Goal: Ask a question

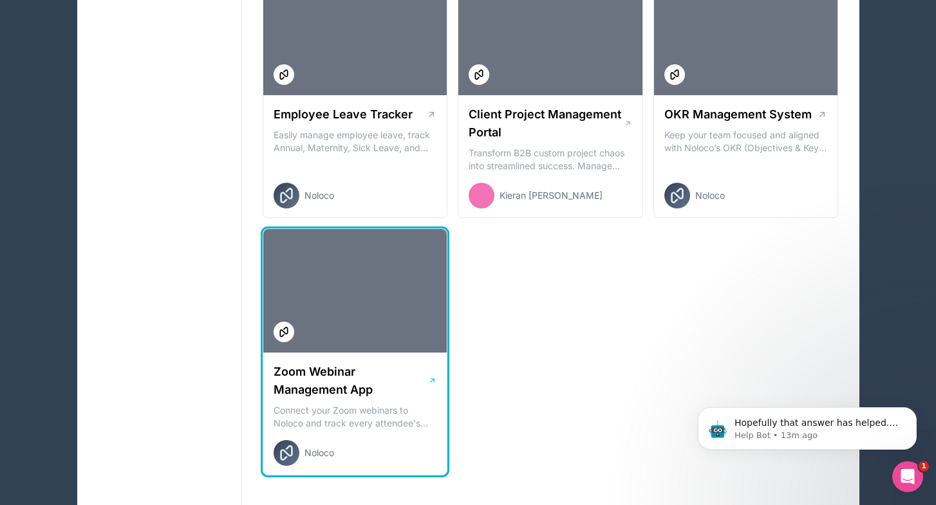
scroll to position [1822, 0]
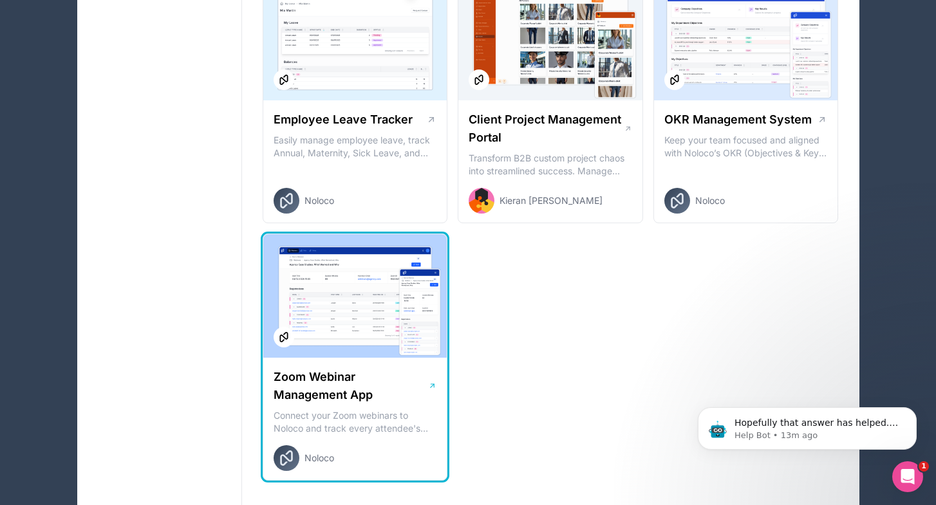
click at [385, 374] on h1 "Zoom Webinar Management App" at bounding box center [351, 386] width 154 height 36
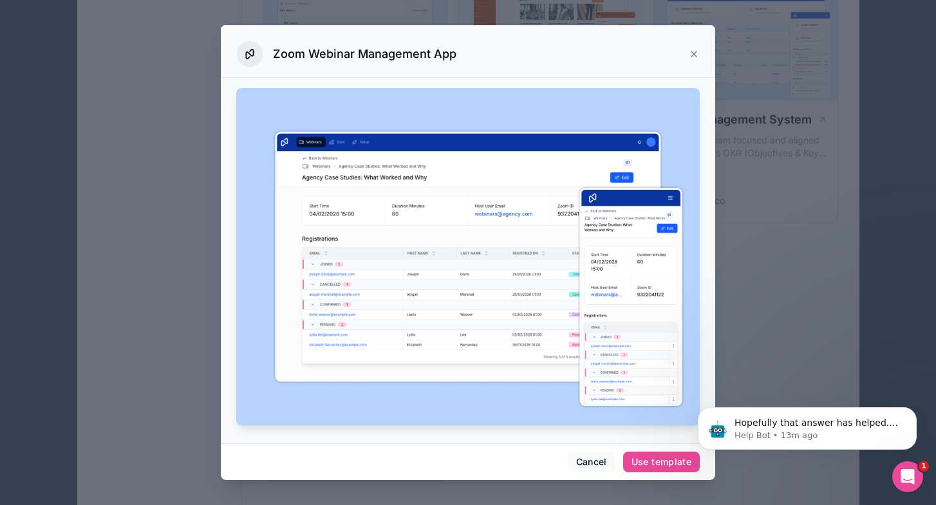
click at [689, 53] on icon at bounding box center [694, 54] width 10 height 10
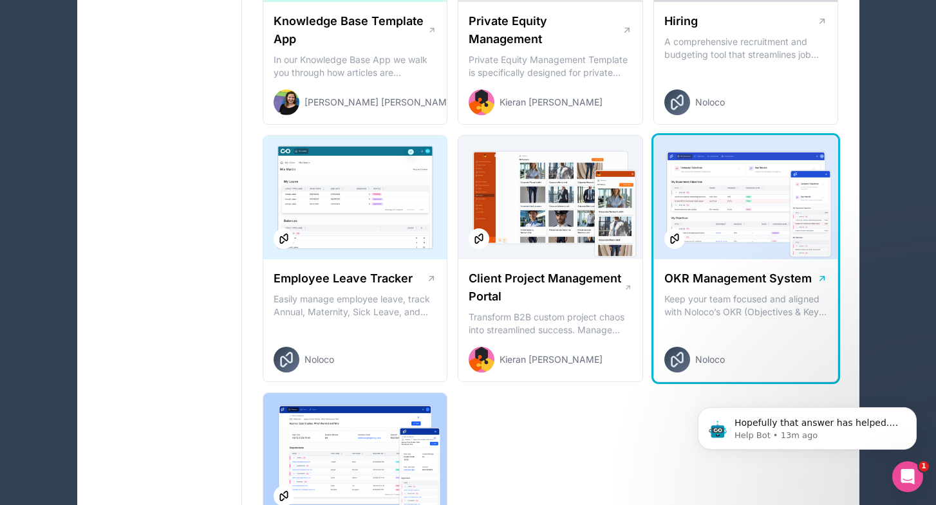
scroll to position [1658, 0]
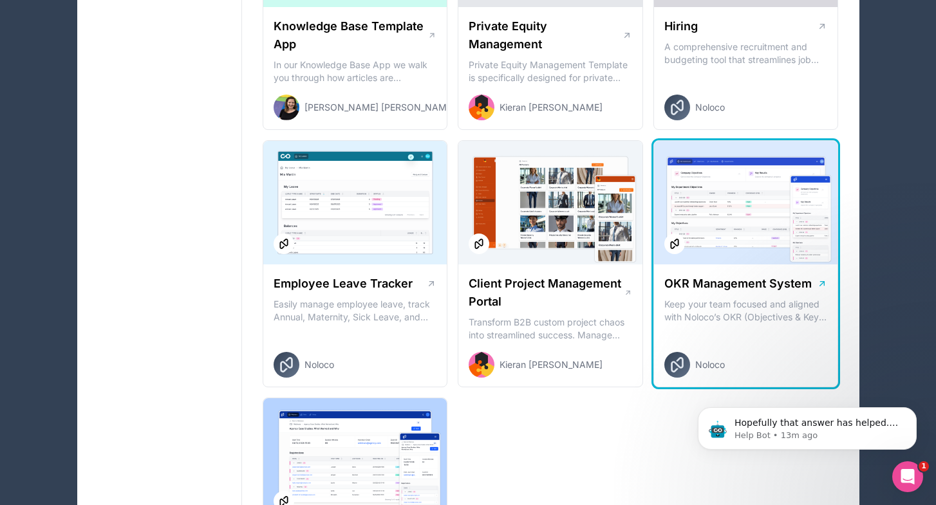
click at [698, 208] on div at bounding box center [746, 203] width 184 height 124
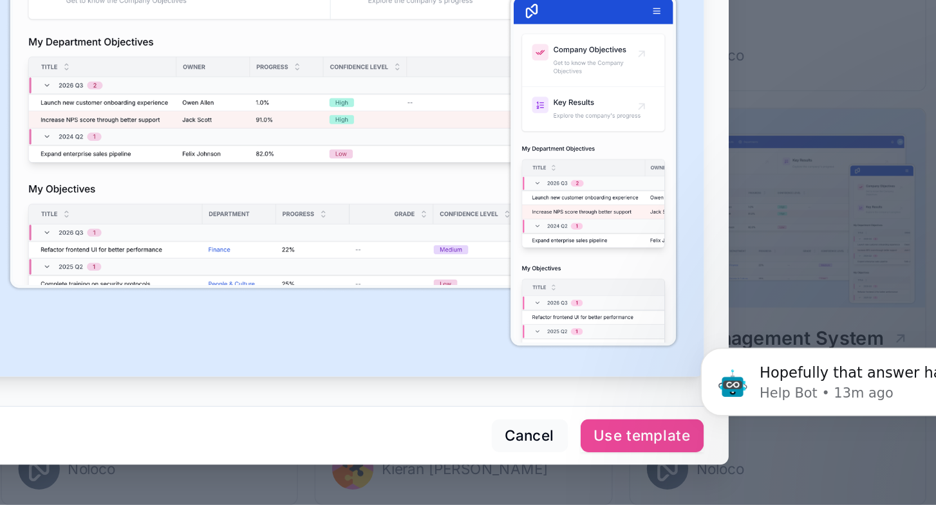
scroll to position [1660, 0]
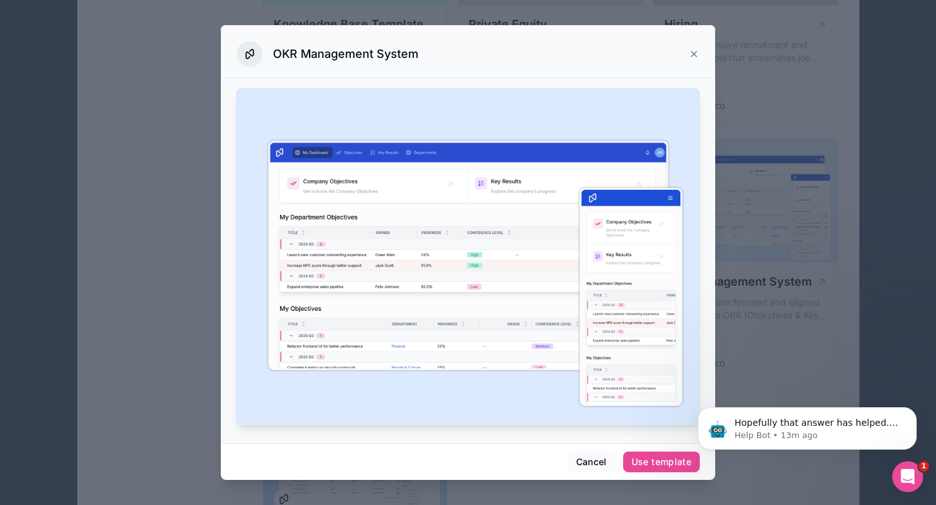
click at [781, 347] on div at bounding box center [468, 252] width 936 height 505
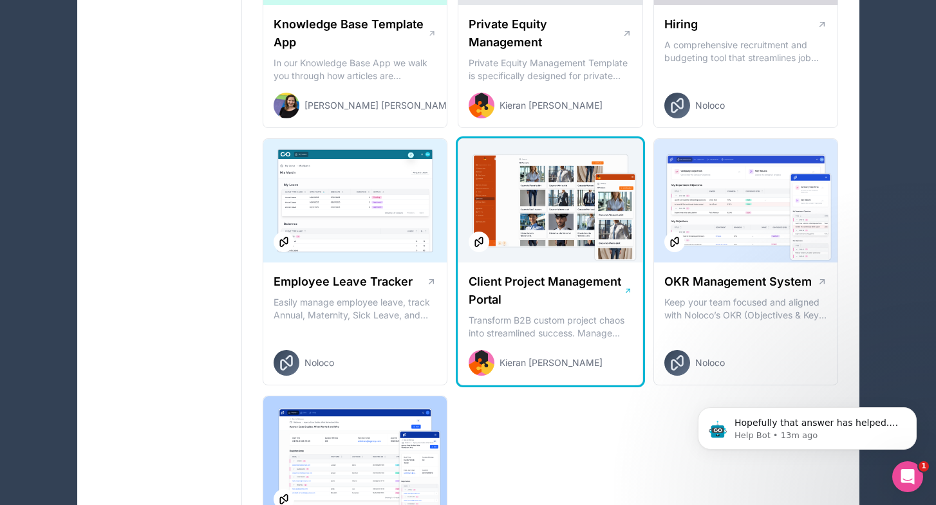
click at [587, 255] on div at bounding box center [550, 201] width 184 height 124
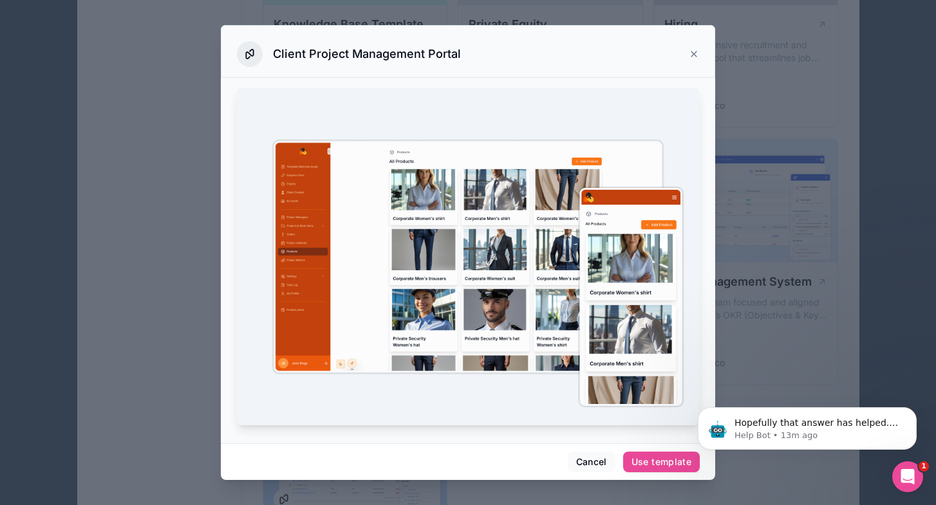
click at [694, 57] on icon at bounding box center [694, 54] width 10 height 10
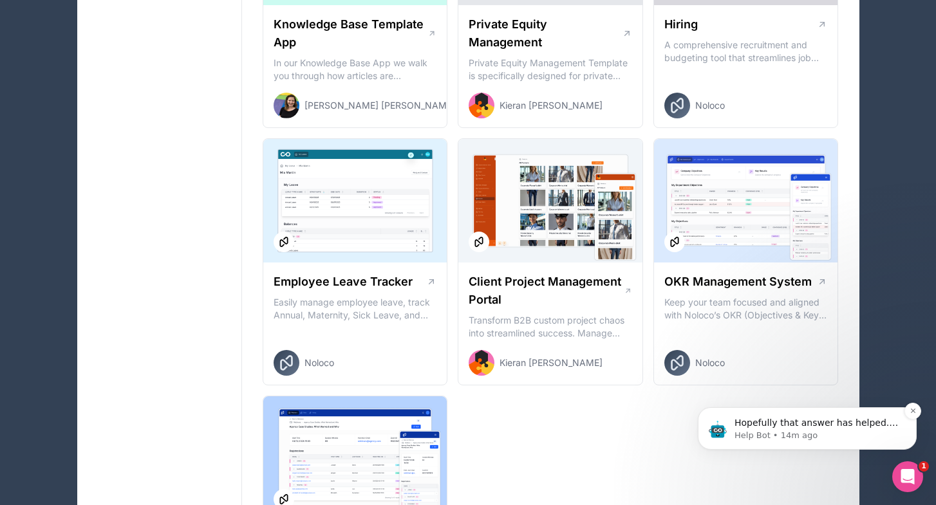
click at [813, 422] on p "Hopefully that answer has helped. If you need any more help or have any other q…" at bounding box center [817, 423] width 166 height 13
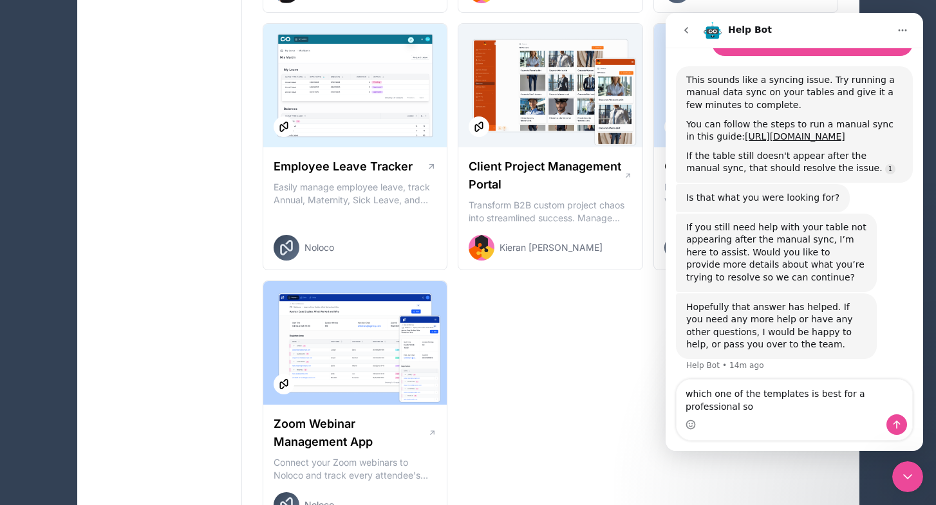
scroll to position [109, 0]
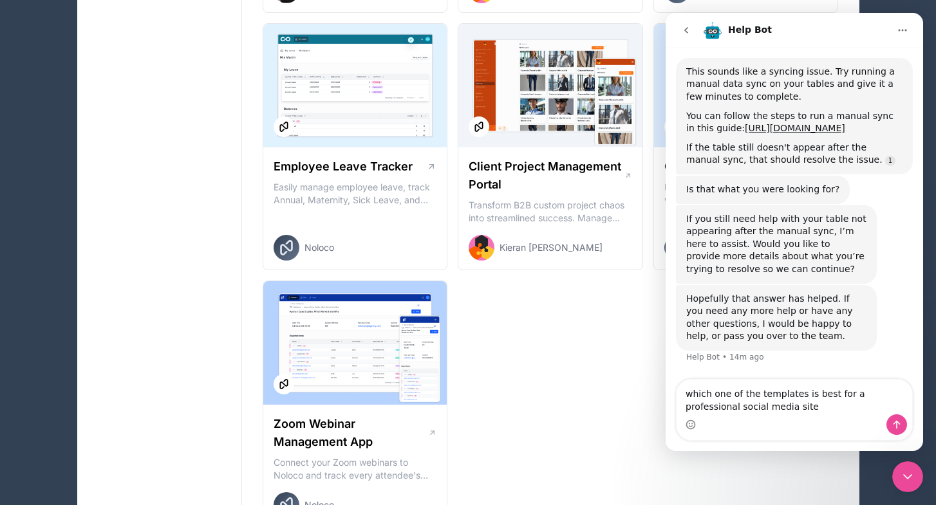
type textarea "which one of the templates is best for a professional social media site"
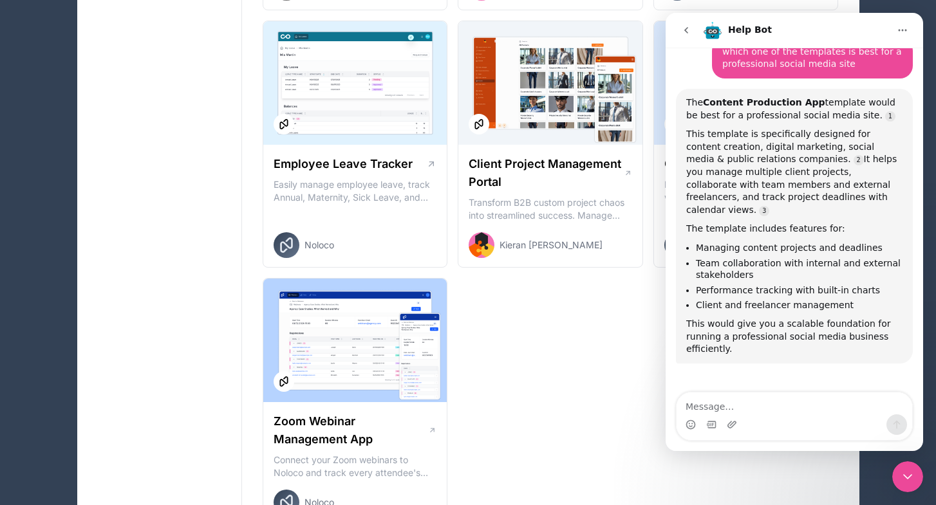
scroll to position [442, 0]
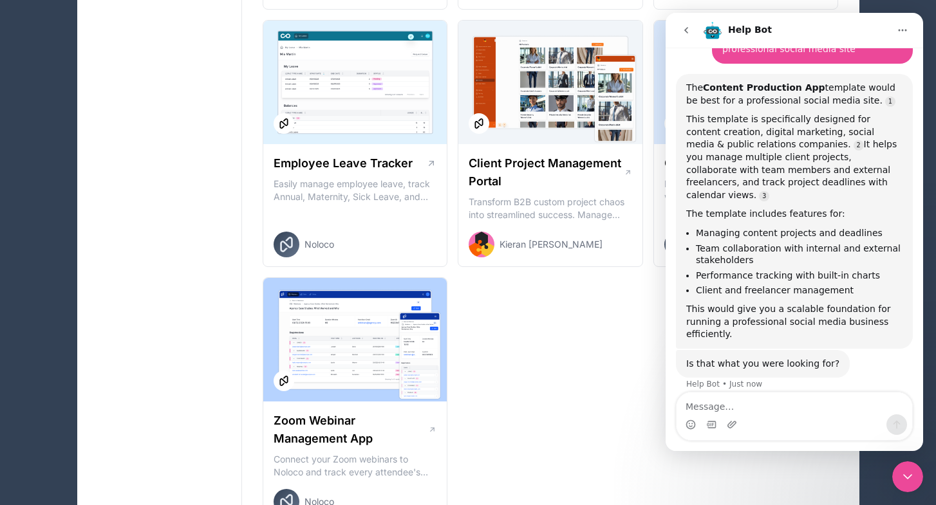
click at [749, 413] on textarea "Message…" at bounding box center [795, 404] width 236 height 22
type textarea "p"
type textarea "s"
type textarea "can users have their own profile"
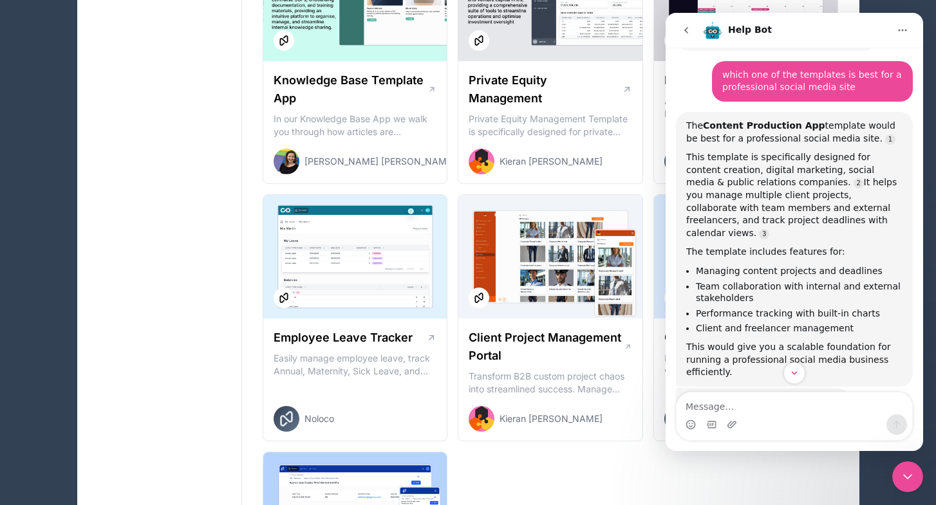
scroll to position [401, 0]
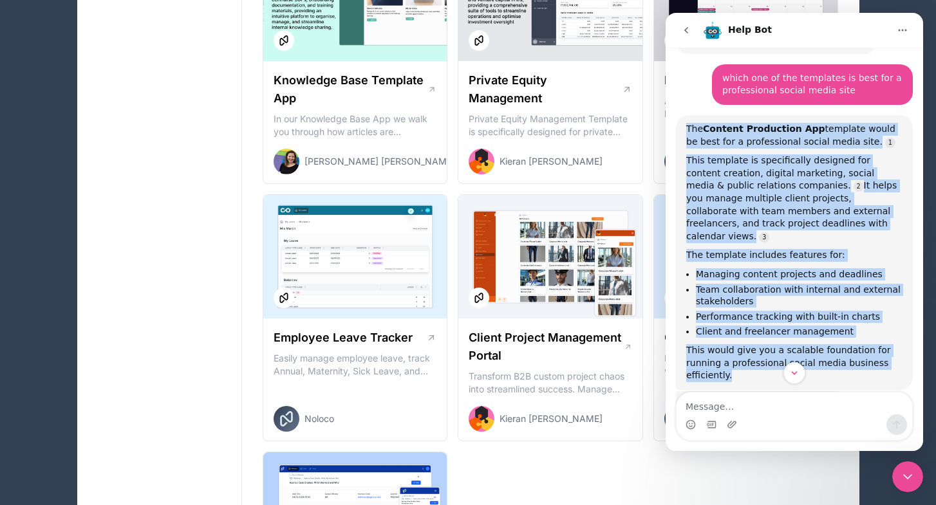
drag, startPoint x: 685, startPoint y: 130, endPoint x: 839, endPoint y: 362, distance: 278.1
click at [839, 362] on div "The Content Production App template would be best for a professional social med…" at bounding box center [794, 252] width 237 height 275
copy div "The Content Production App template would be best for a professional social med…"
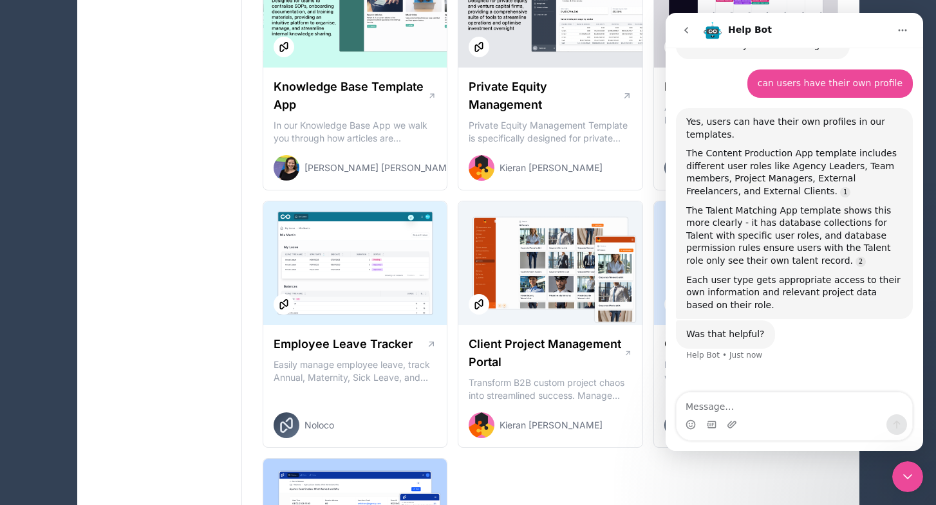
scroll to position [1596, 0]
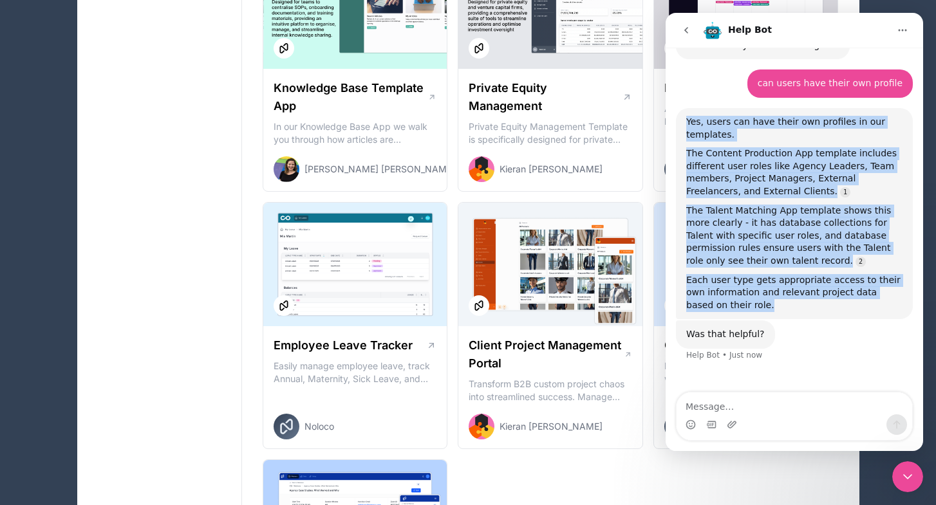
drag, startPoint x: 688, startPoint y: 107, endPoint x: 725, endPoint y: 290, distance: 186.6
click at [725, 290] on div "Yes, users can have their own profiles in our templates. The Content Production…" at bounding box center [794, 214] width 216 height 196
copy div "Yes, users can have their own profiles in our templates. The Content Production…"
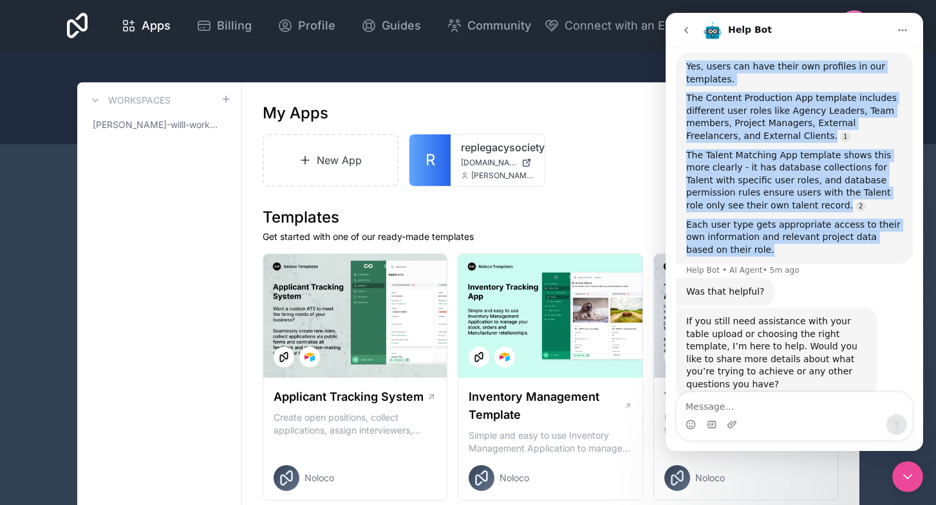
scroll to position [0, 0]
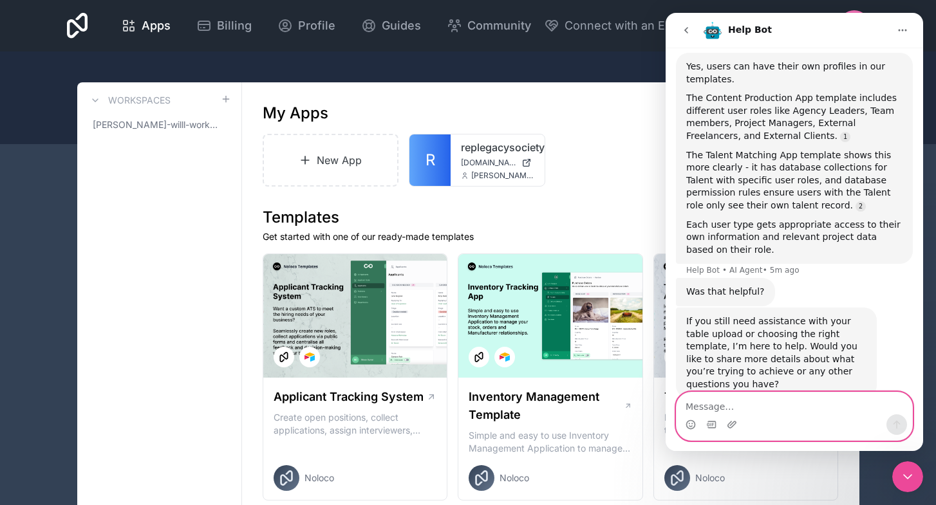
click at [730, 404] on textarea "Message…" at bounding box center [795, 404] width 236 height 22
type textarea "thanks"
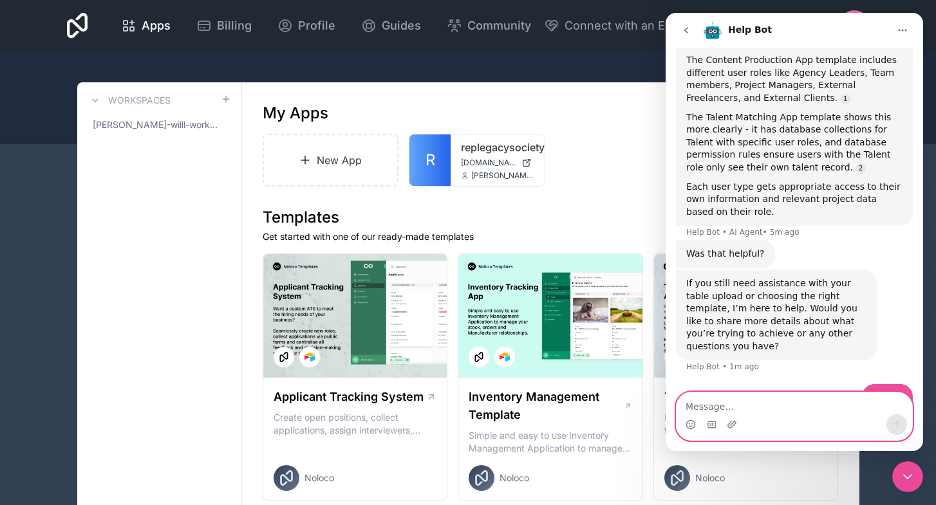
scroll to position [909, 0]
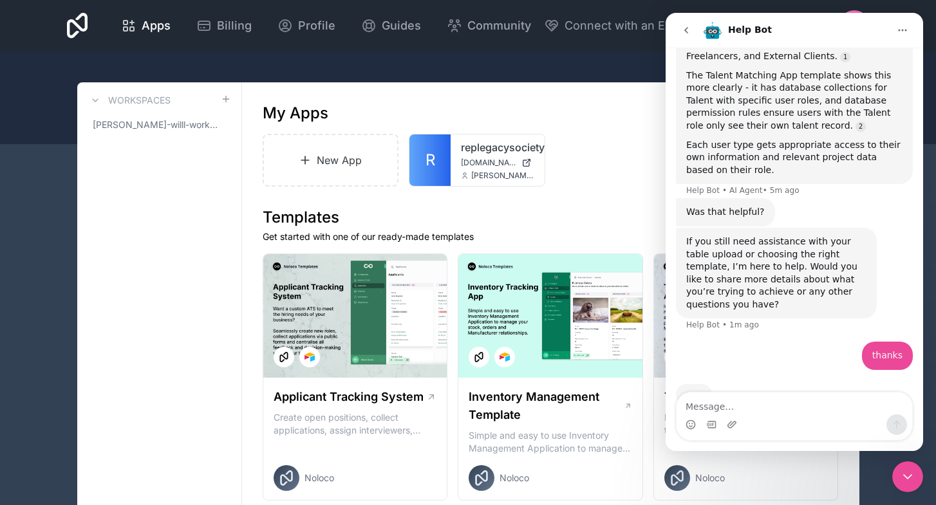
click at [896, 477] on div "Close Intercom Messenger" at bounding box center [907, 477] width 31 height 31
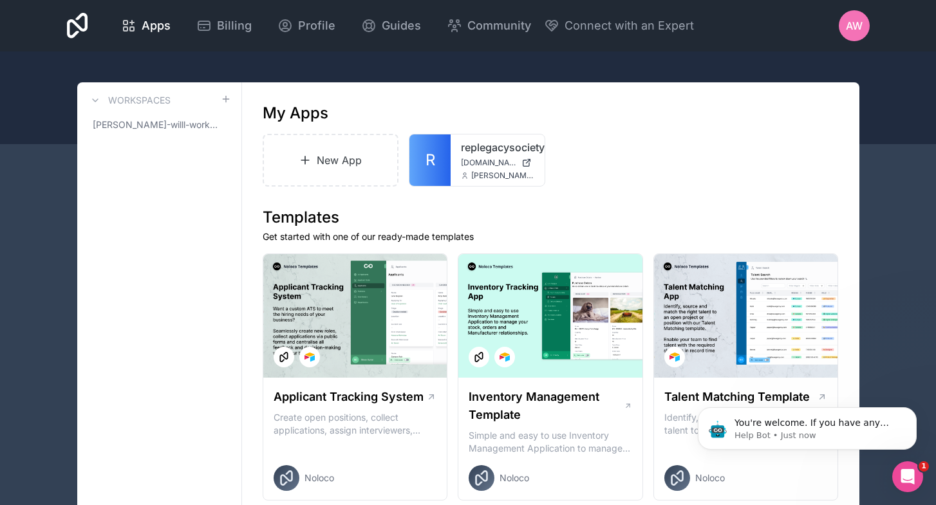
scroll to position [0, 0]
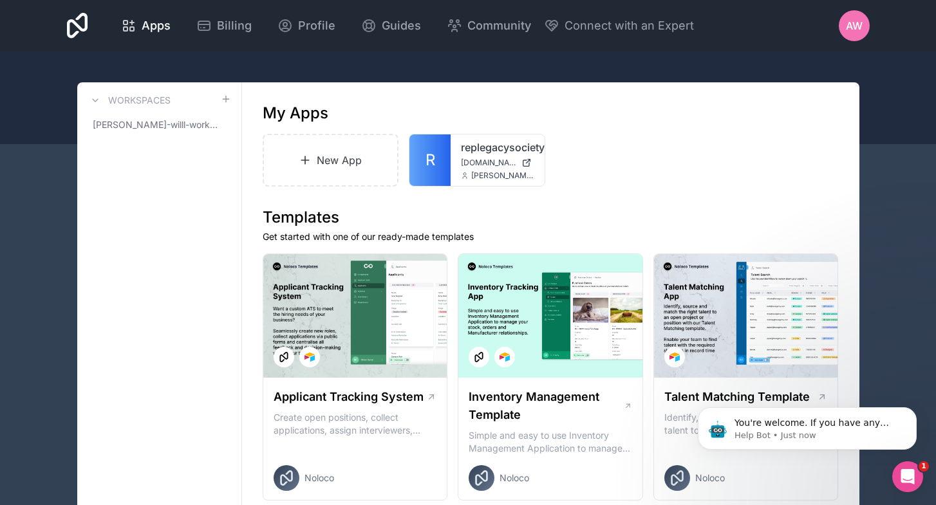
click at [88, 20] on icon at bounding box center [77, 26] width 21 height 26
click at [88, 22] on icon at bounding box center [77, 26] width 21 height 26
click at [88, 24] on icon at bounding box center [77, 26] width 21 height 26
click at [171, 25] on div "Apps" at bounding box center [146, 26] width 50 height 18
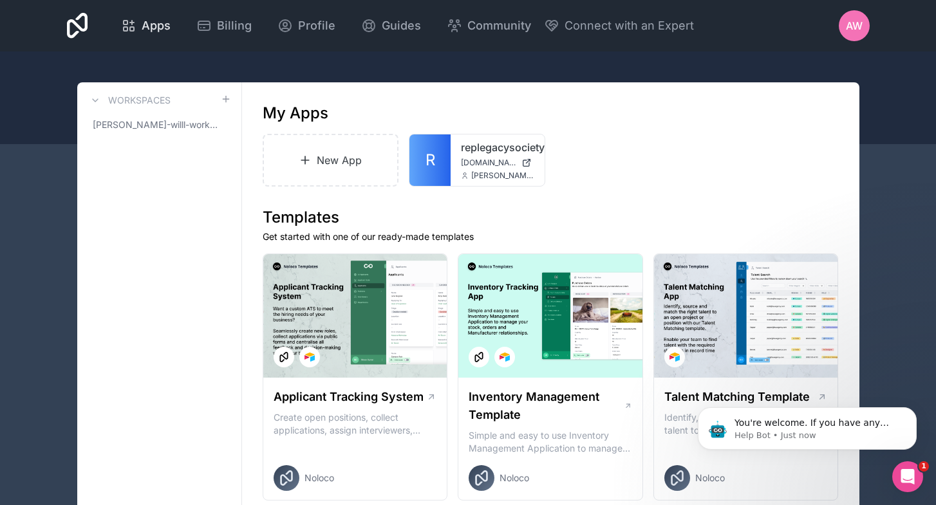
click at [127, 31] on icon at bounding box center [126, 29] width 4 height 4
click at [98, 100] on icon at bounding box center [95, 100] width 10 height 10
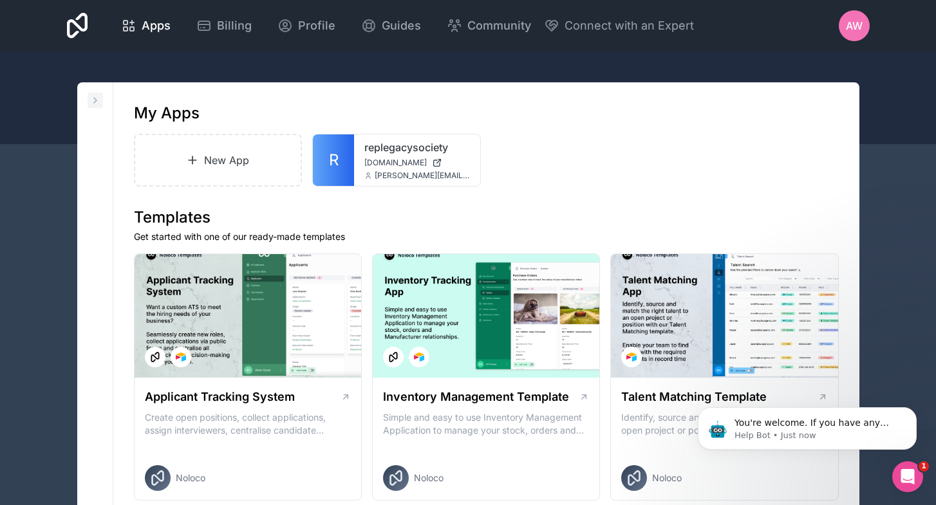
click at [97, 102] on icon at bounding box center [95, 100] width 10 height 10
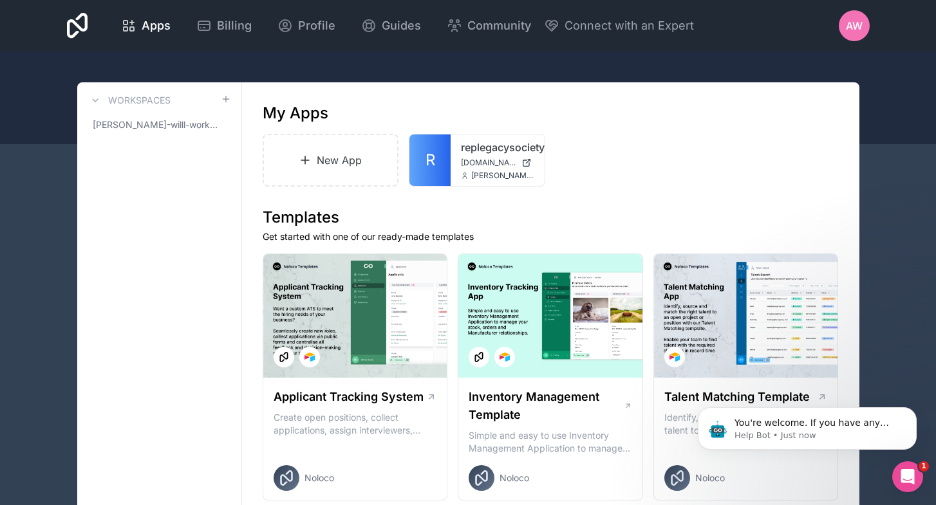
click at [217, 66] on div at bounding box center [468, 97] width 936 height 93
